Goal: Find specific page/section: Find specific page/section

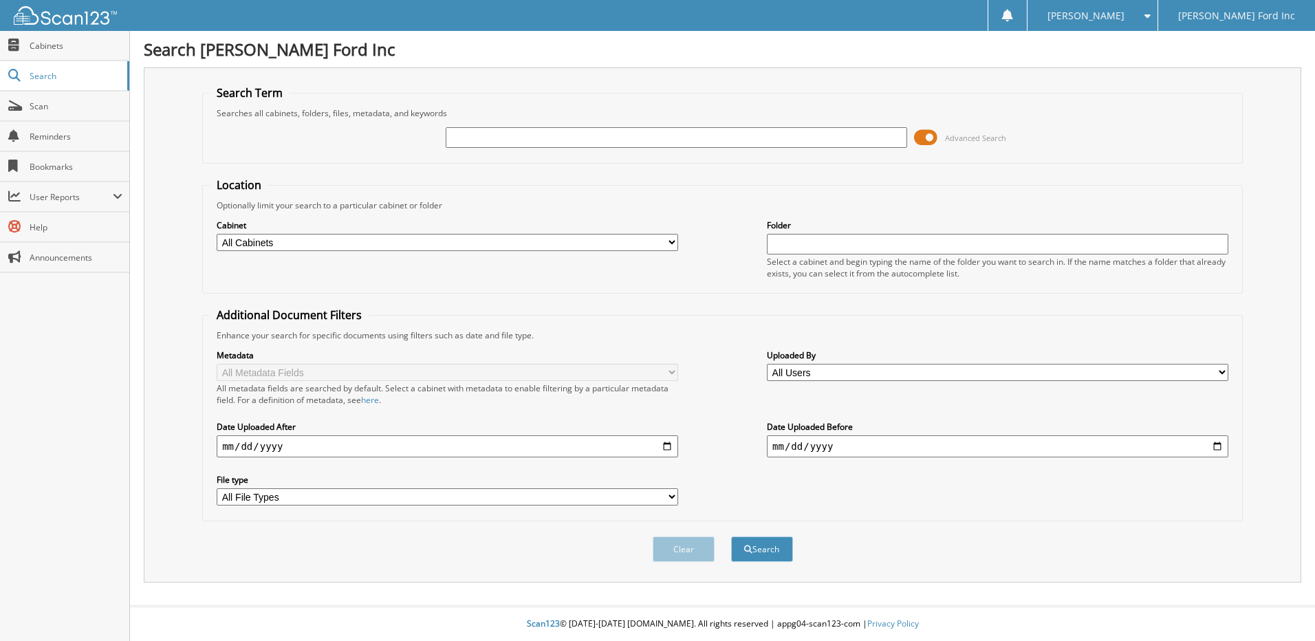
click at [549, 133] on input "text" at bounding box center [676, 137] width 461 height 21
type input "513255"
click at [731, 536] on button "Search" at bounding box center [762, 548] width 62 height 25
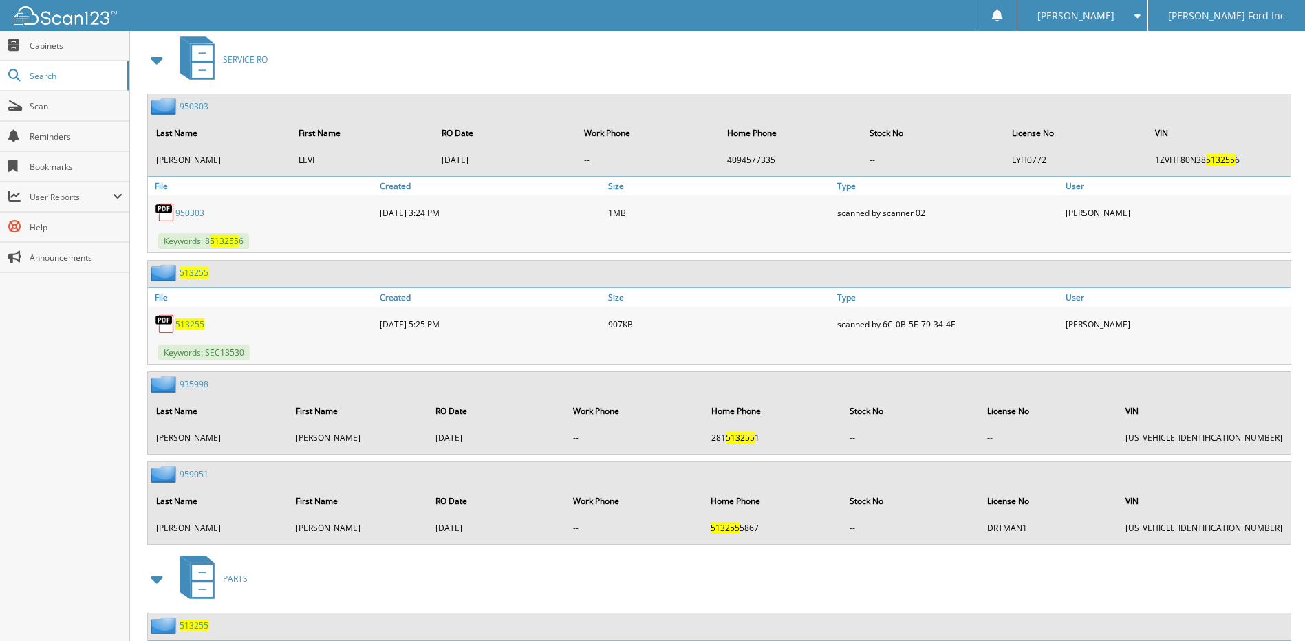
scroll to position [619, 0]
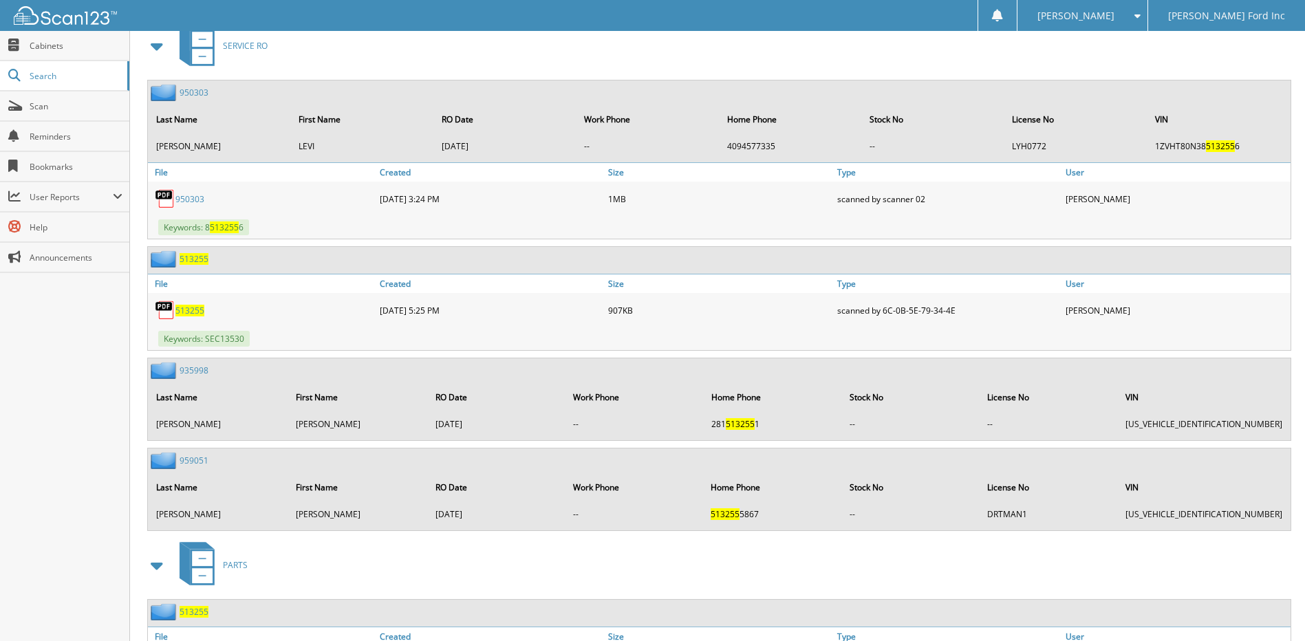
click at [190, 314] on span "513255" at bounding box center [189, 311] width 29 height 12
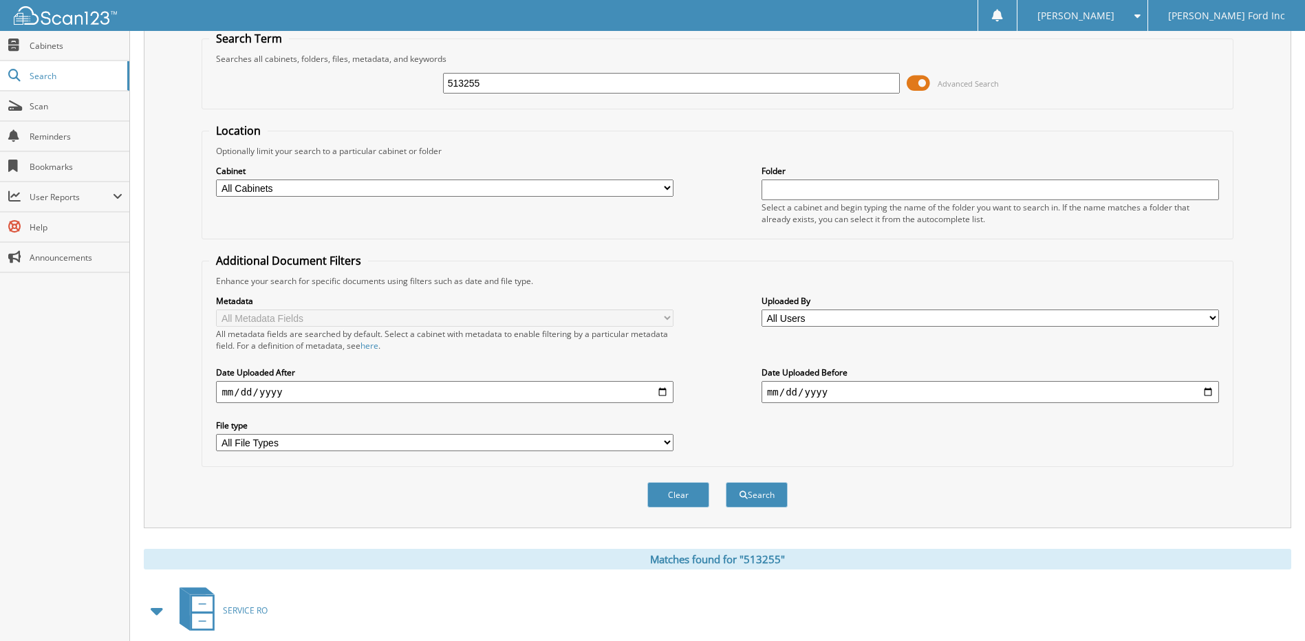
scroll to position [0, 0]
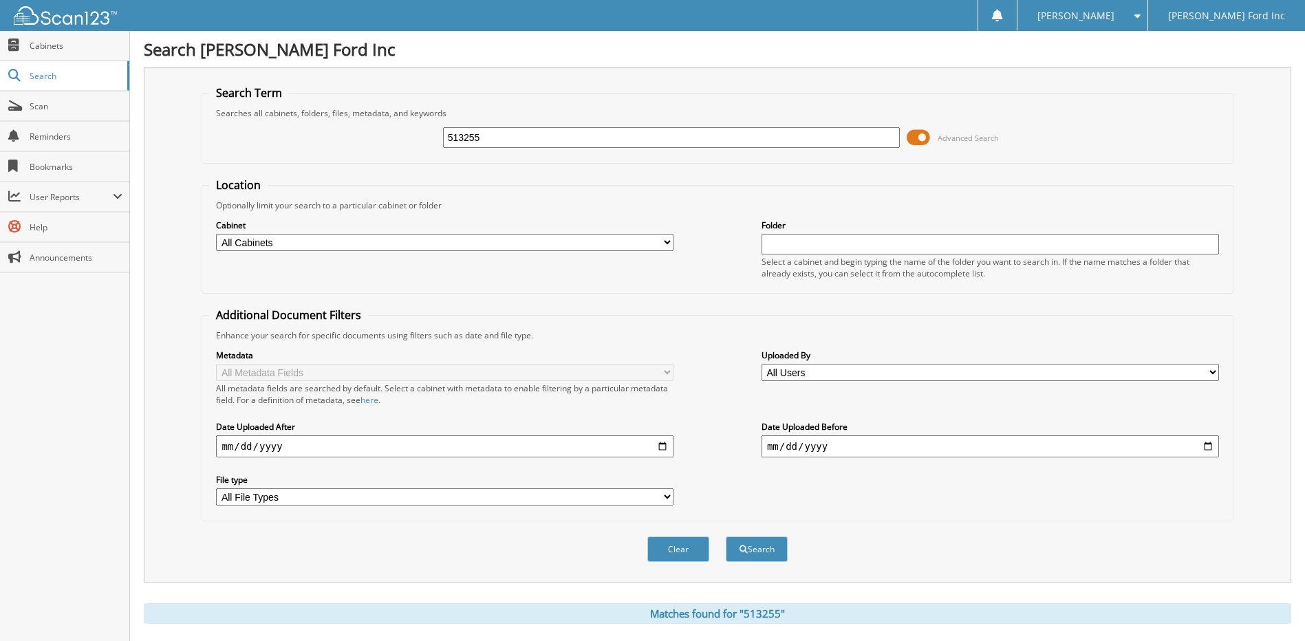
click at [1097, 17] on span "[PERSON_NAME]" at bounding box center [1075, 16] width 77 height 8
click at [1100, 66] on link "Logout" at bounding box center [1082, 67] width 130 height 24
